Goal: Transaction & Acquisition: Subscribe to service/newsletter

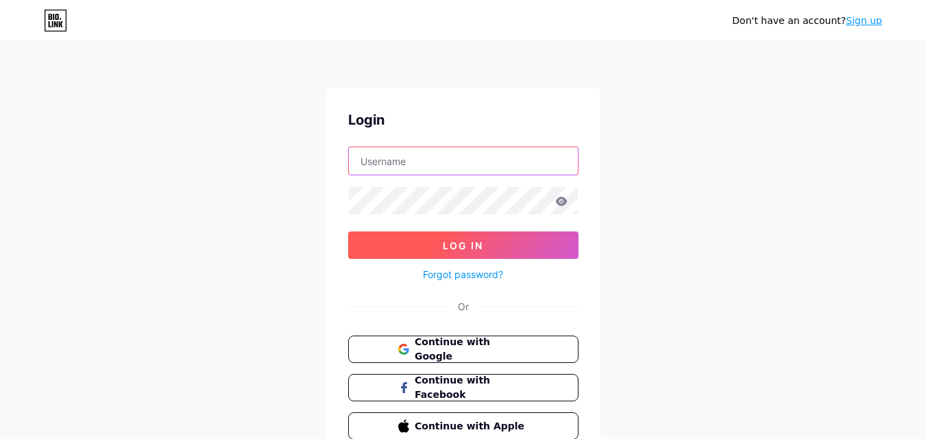
type input "[EMAIL_ADDRESS][DOMAIN_NAME]"
click at [447, 245] on span "Log In" at bounding box center [463, 246] width 40 height 12
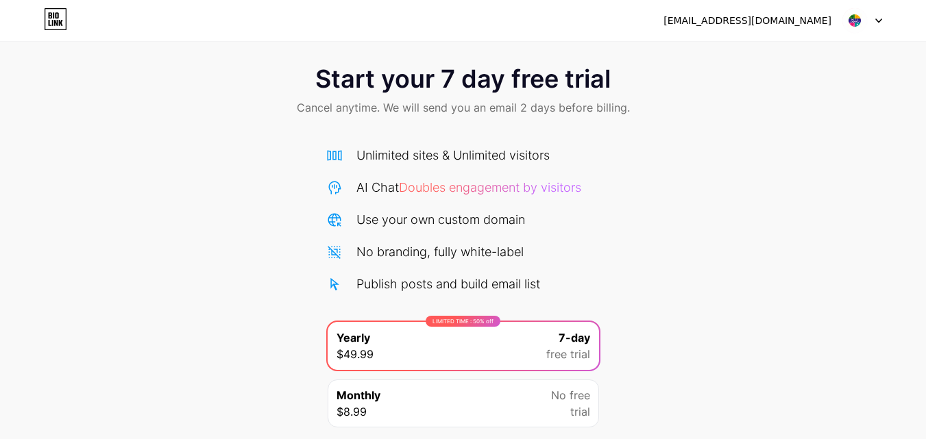
scroll to position [12, 0]
click at [822, 21] on div "[EMAIL_ADDRESS][DOMAIN_NAME]" at bounding box center [747, 21] width 168 height 14
click at [859, 16] on img at bounding box center [854, 21] width 26 height 26
click at [65, 18] on icon at bounding box center [55, 19] width 23 height 22
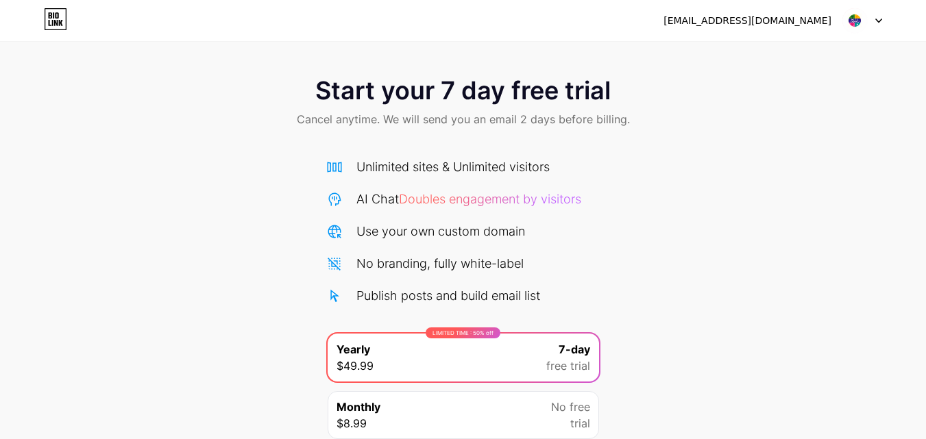
scroll to position [112, 0]
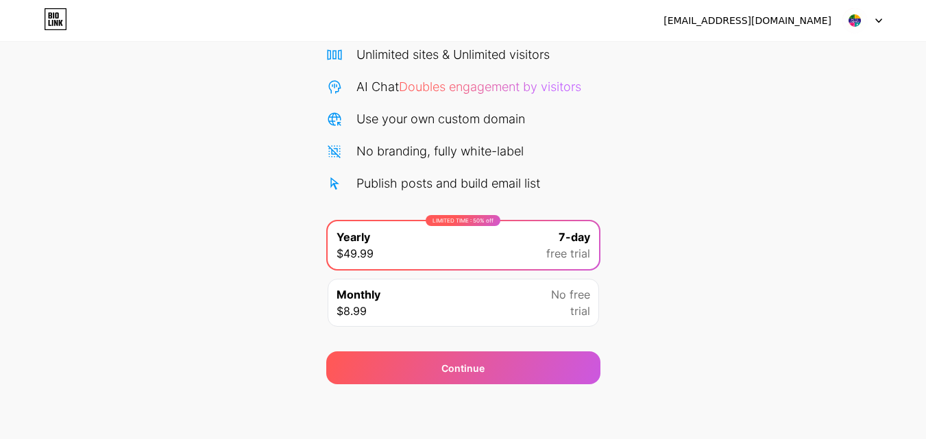
click at [855, 23] on img at bounding box center [854, 21] width 26 height 26
click at [739, 60] on li "Logout" at bounding box center [796, 56] width 170 height 37
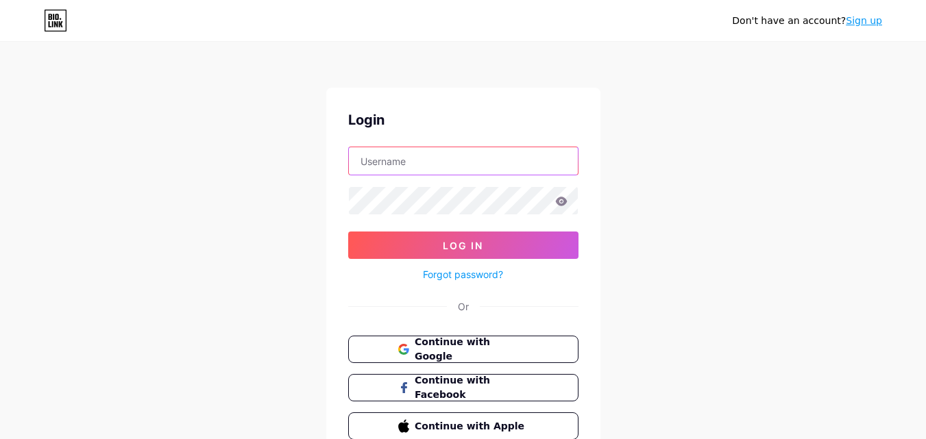
type input "[EMAIL_ADDRESS][DOMAIN_NAME]"
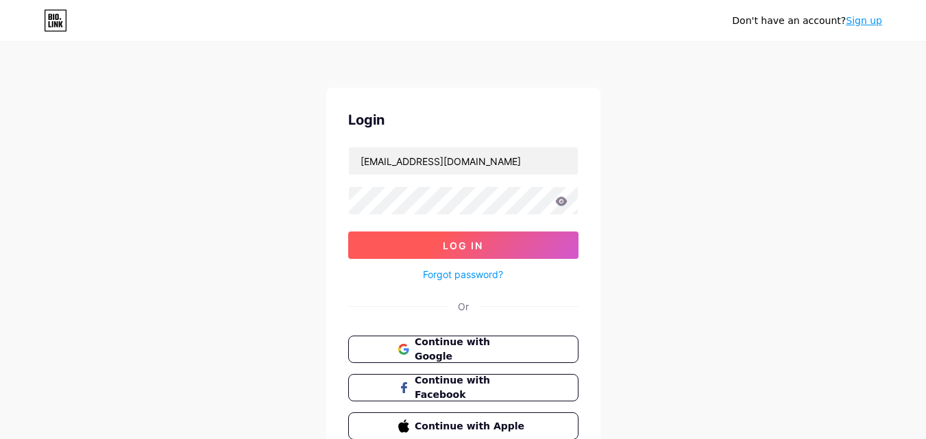
click at [502, 252] on button "Log In" at bounding box center [463, 245] width 230 height 27
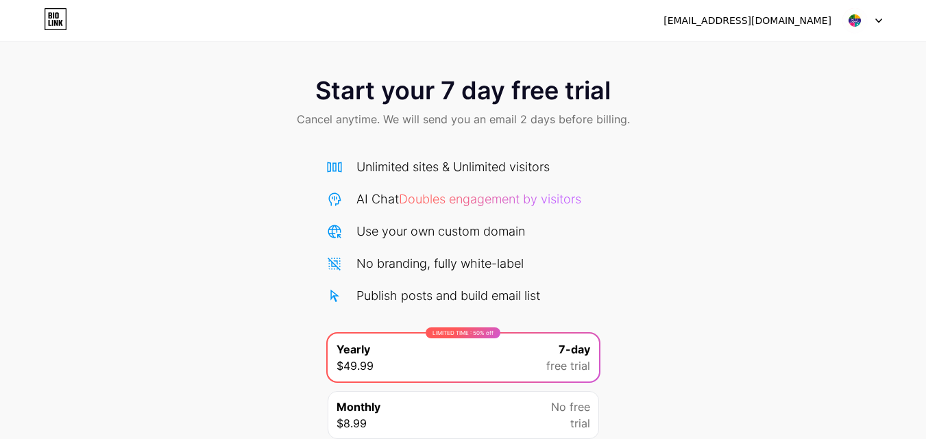
click at [444, 282] on div "Unlimited sites & Unlimited visitors AI Chat Doubles engagement by visitors Use…" at bounding box center [463, 231] width 274 height 147
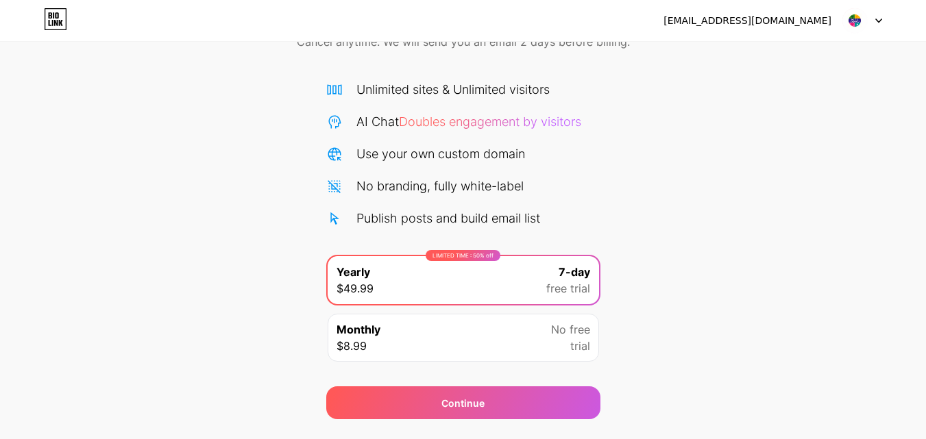
scroll to position [112, 0]
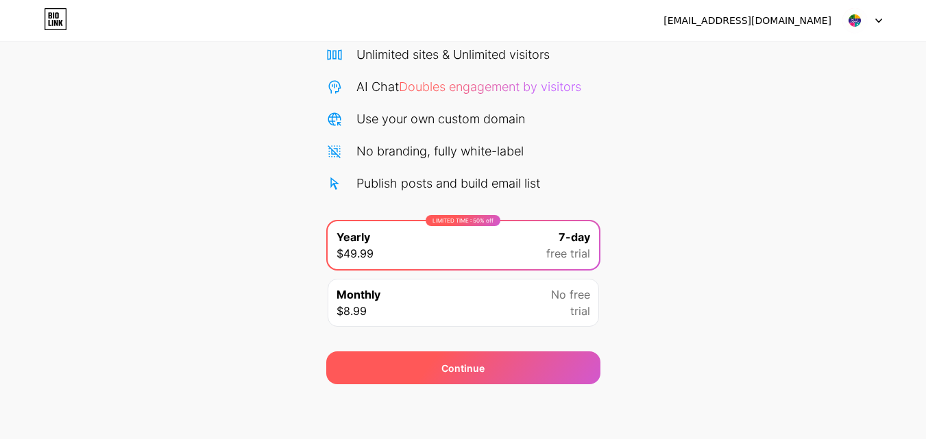
click at [537, 368] on div "Continue" at bounding box center [463, 368] width 274 height 33
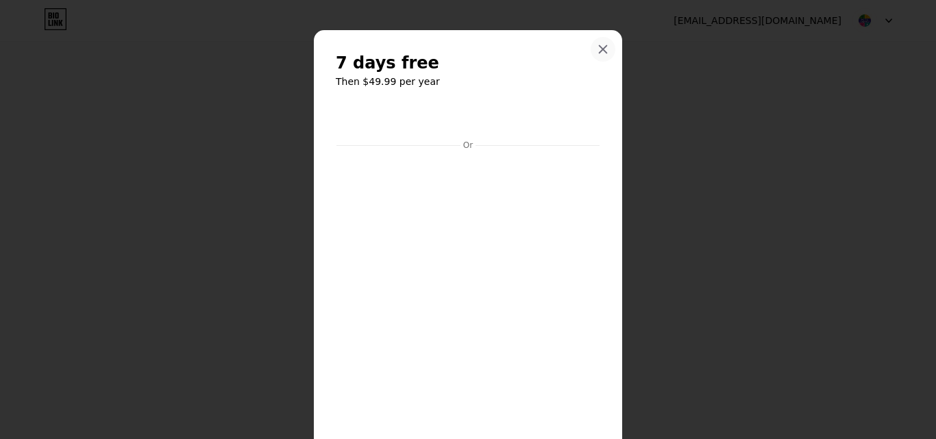
click at [600, 47] on icon at bounding box center [604, 50] width 8 height 8
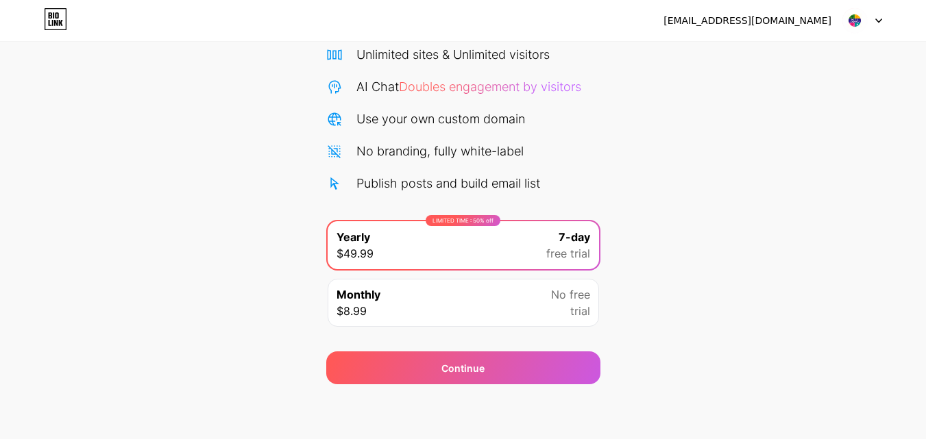
click at [471, 159] on div "No branding, fully white-label" at bounding box center [439, 151] width 167 height 19
click at [456, 297] on div "Monthly $8.99 No free trial" at bounding box center [463, 303] width 271 height 48
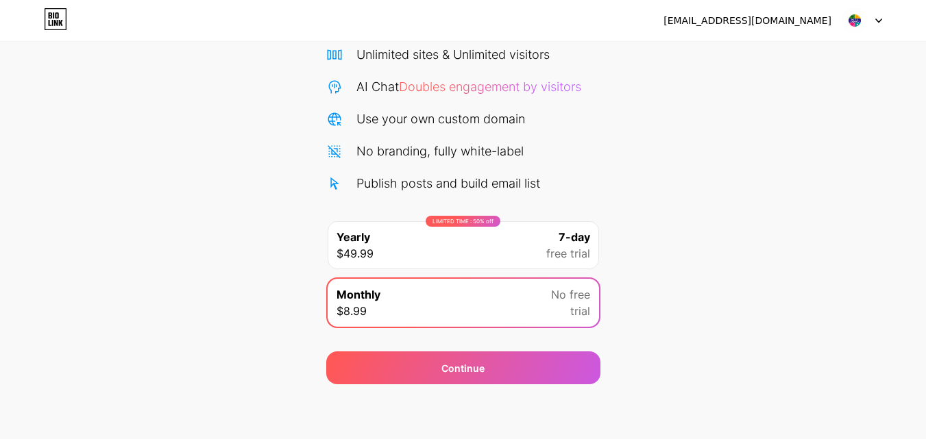
click at [456, 297] on div "Monthly $8.99 No free trial" at bounding box center [463, 303] width 271 height 48
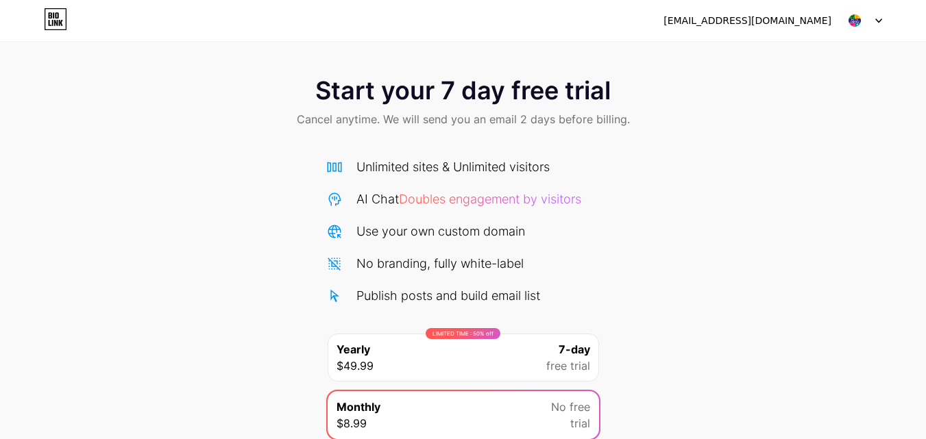
click at [850, 27] on img at bounding box center [854, 21] width 26 height 26
click at [57, 25] on icon at bounding box center [55, 23] width 3 height 6
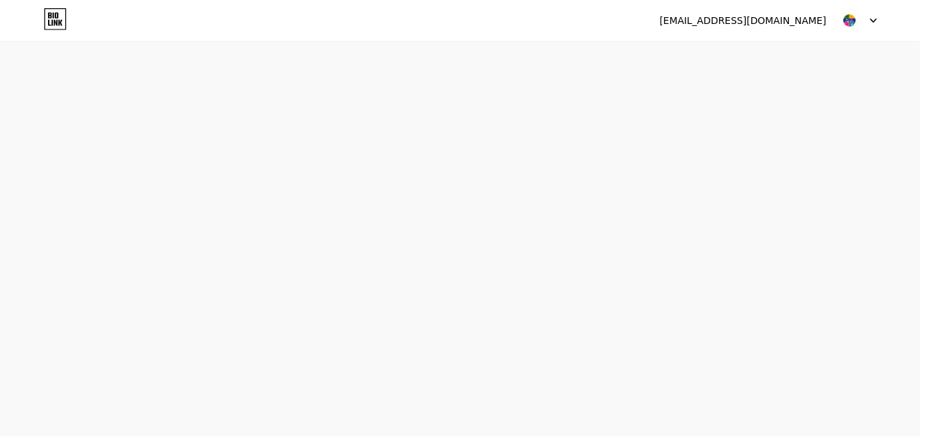
click at [57, 25] on icon at bounding box center [55, 23] width 3 height 6
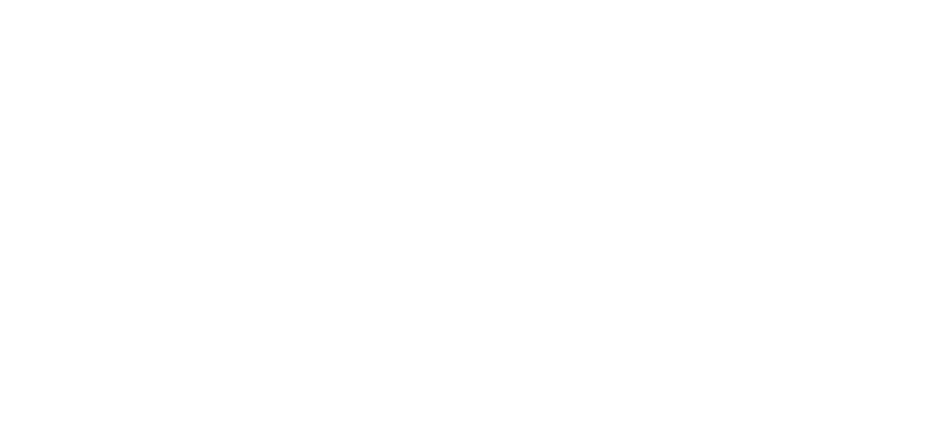
click at [57, 0] on html at bounding box center [468, 0] width 936 height 0
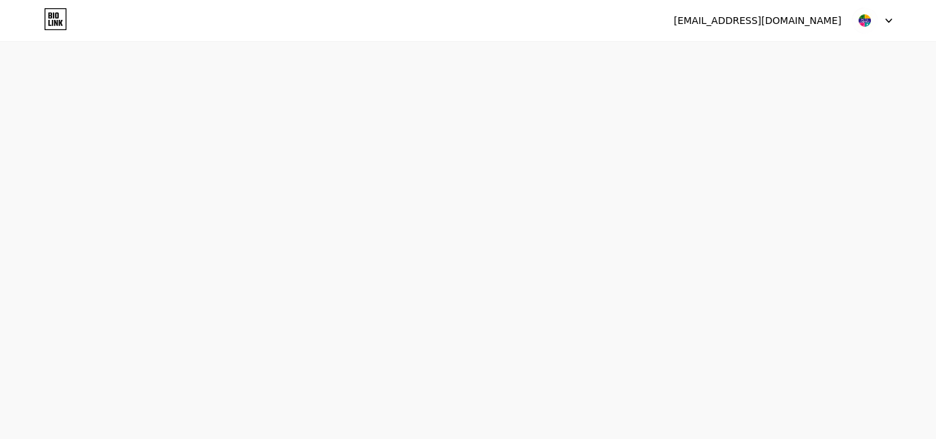
click at [57, 25] on icon at bounding box center [55, 23] width 3 height 6
click at [57, 0] on html at bounding box center [468, 0] width 936 height 0
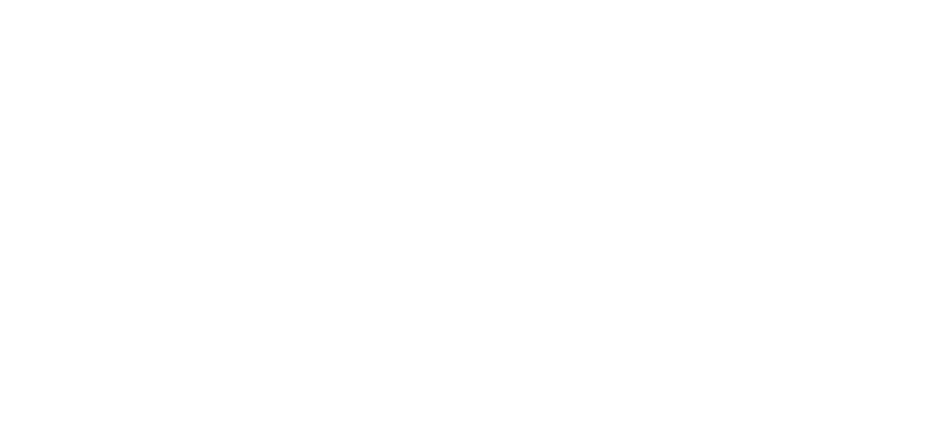
click at [57, 0] on html at bounding box center [468, 0] width 936 height 0
click at [325, 0] on html at bounding box center [468, 0] width 936 height 0
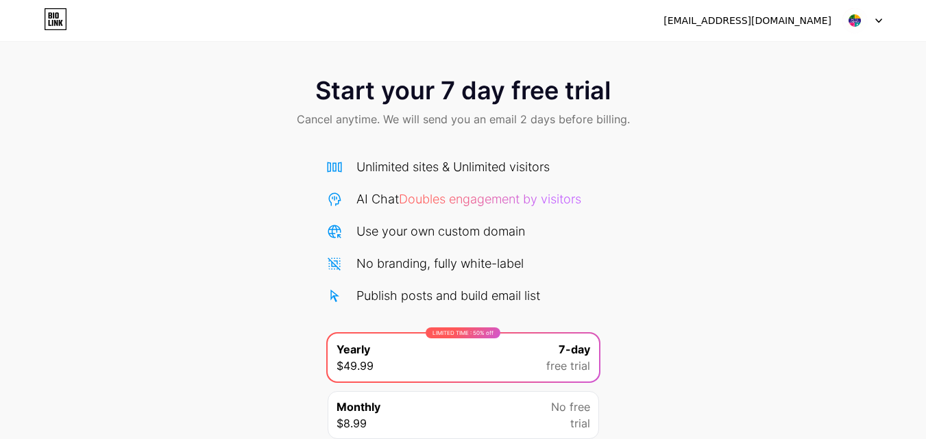
click at [876, 21] on icon at bounding box center [878, 21] width 7 height 5
click at [632, 217] on div "Start your 7 day free trial Cancel anytime. We will send you an email 2 days be…" at bounding box center [463, 280] width 926 height 434
click at [777, 15] on div "[EMAIL_ADDRESS][DOMAIN_NAME]" at bounding box center [747, 21] width 168 height 14
click at [858, 22] on img at bounding box center [854, 21] width 26 height 26
click at [759, 64] on li "Logout" at bounding box center [796, 56] width 170 height 37
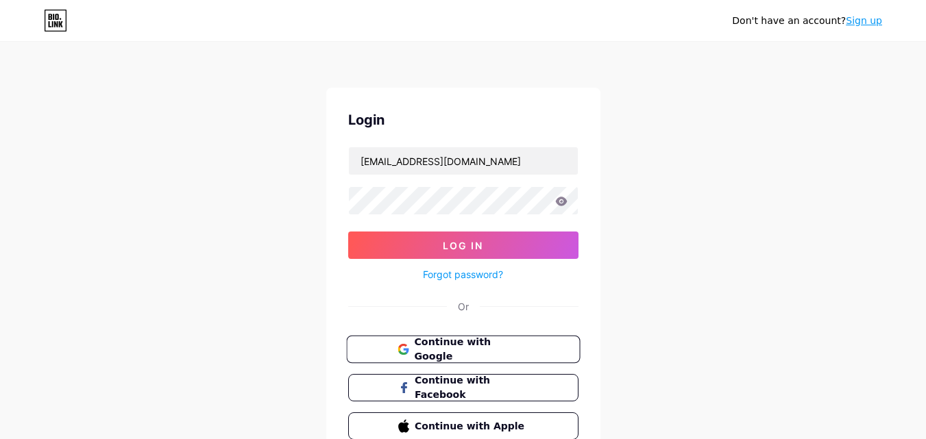
click at [534, 352] on button "Continue with Google" at bounding box center [463, 350] width 234 height 28
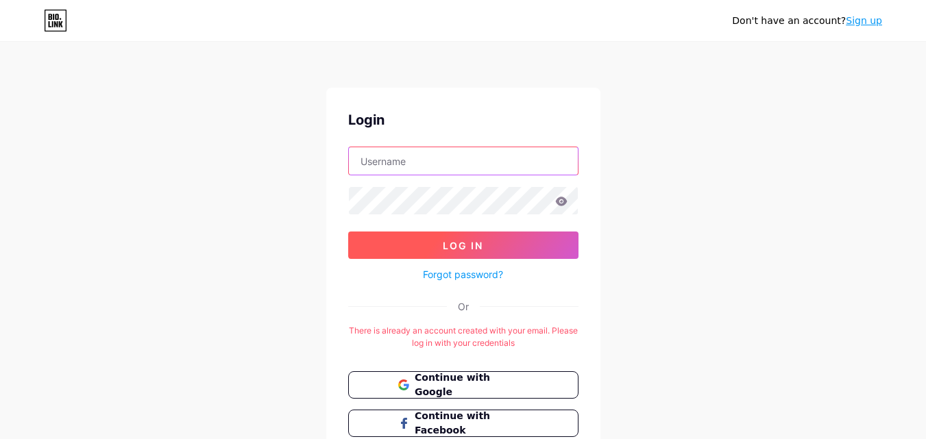
type input "[EMAIL_ADDRESS][DOMAIN_NAME]"
click at [486, 245] on button "Log In" at bounding box center [463, 245] width 230 height 27
